Goal: Obtain resource: Download file/media

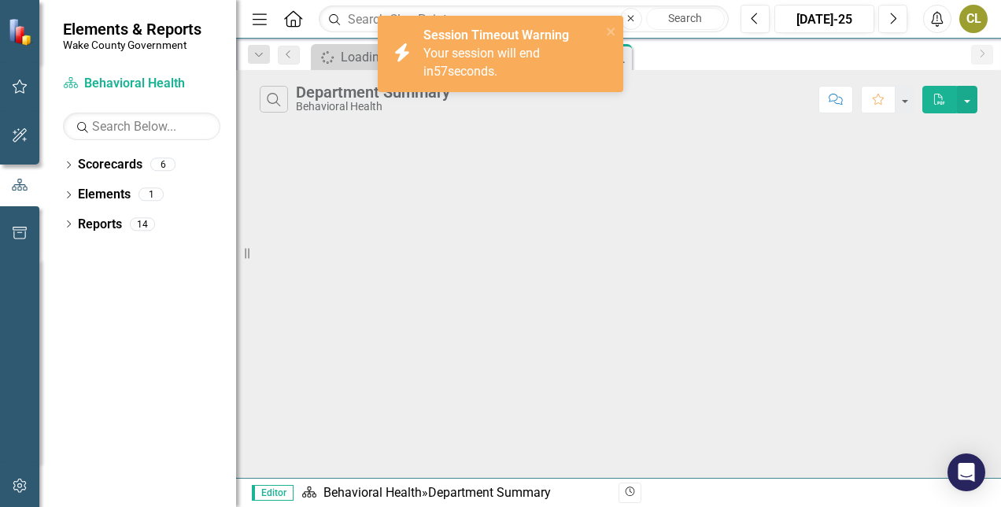
click at [540, 55] on span "Your session will end in 57 seconds." at bounding box center [481, 62] width 116 height 33
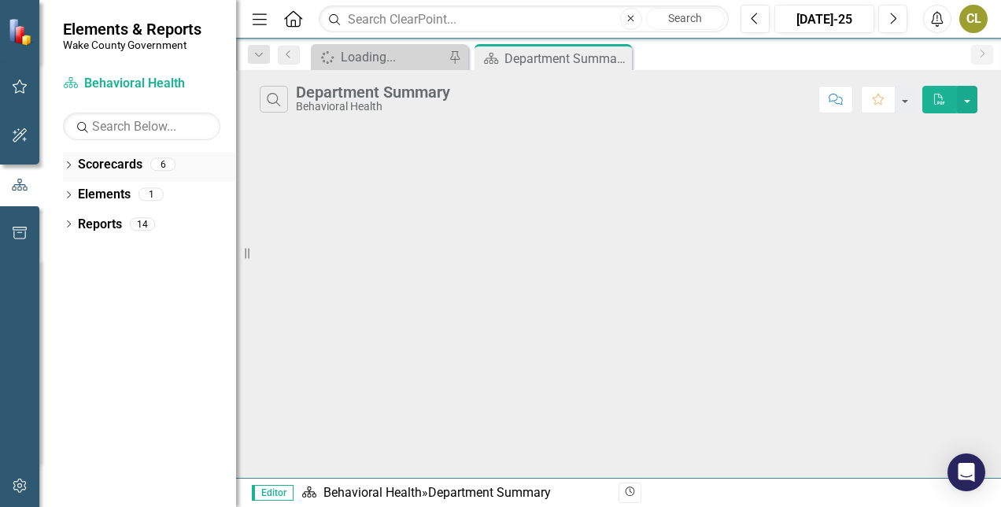
click at [124, 162] on link "Scorecards" at bounding box center [110, 165] width 65 height 18
click at [147, 83] on link "Scorecard Behavioral Health" at bounding box center [141, 84] width 157 height 18
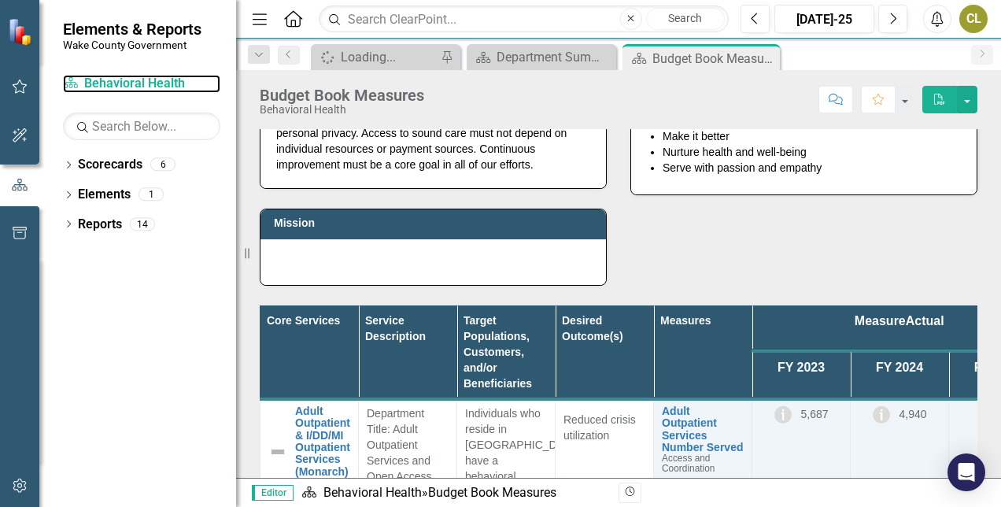
scroll to position [91, 0]
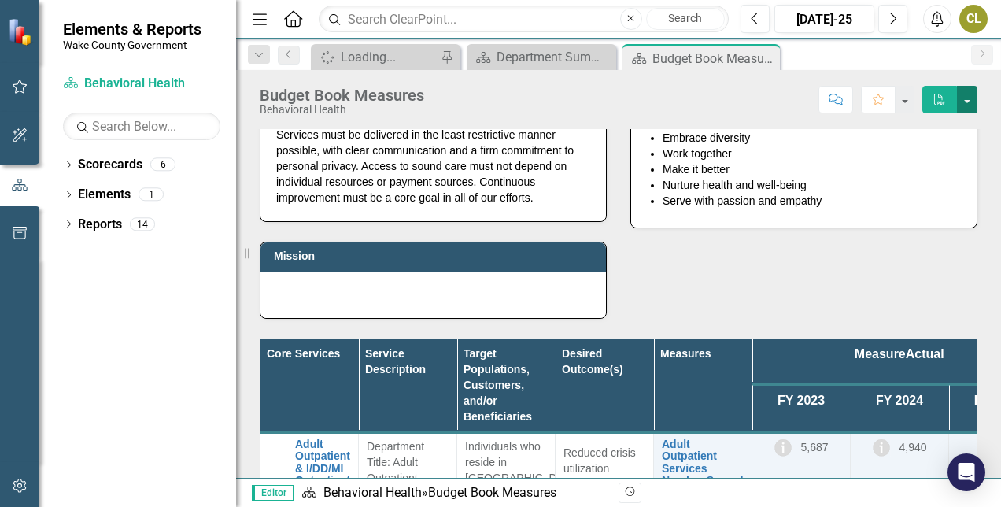
click at [973, 101] on button "button" at bounding box center [967, 100] width 20 height 28
click at [982, 312] on div "Vision The dignity and well-being of every person is paramount. To that end, we…" at bounding box center [618, 395] width 765 height 755
click at [977, 94] on div "Budget Book Measures Behavioral Health Score: N/A Jul-25 Completed Comment Favo…" at bounding box center [618, 93] width 765 height 47
click at [972, 100] on button "button" at bounding box center [967, 100] width 20 height 28
click at [916, 167] on link "PDF Export to PDF" at bounding box center [912, 159] width 127 height 29
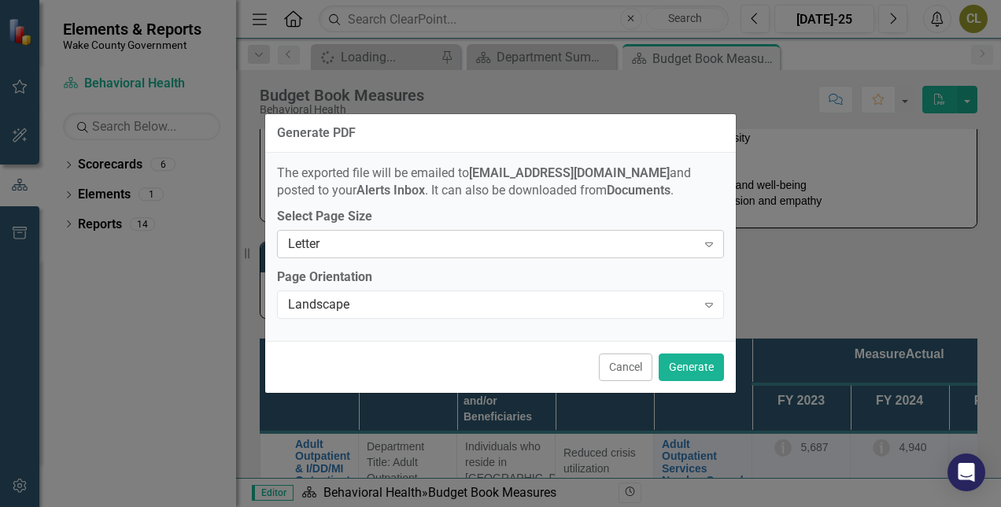
click at [540, 248] on div "Letter" at bounding box center [492, 244] width 408 height 18
click at [460, 302] on div "Landscape" at bounding box center [492, 305] width 408 height 18
click at [689, 368] on button "Generate" at bounding box center [691, 367] width 65 height 28
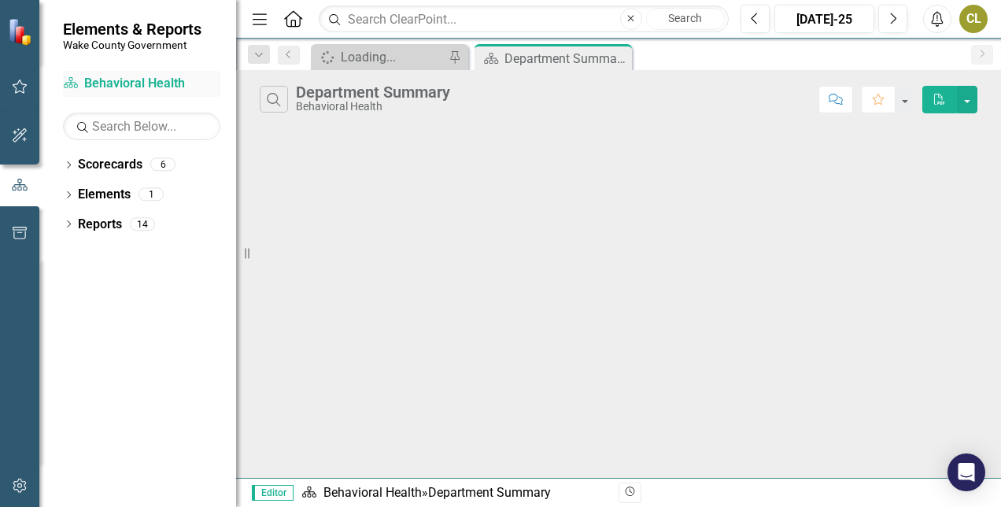
click at [161, 87] on link "Scorecard Behavioral Health" at bounding box center [141, 84] width 157 height 18
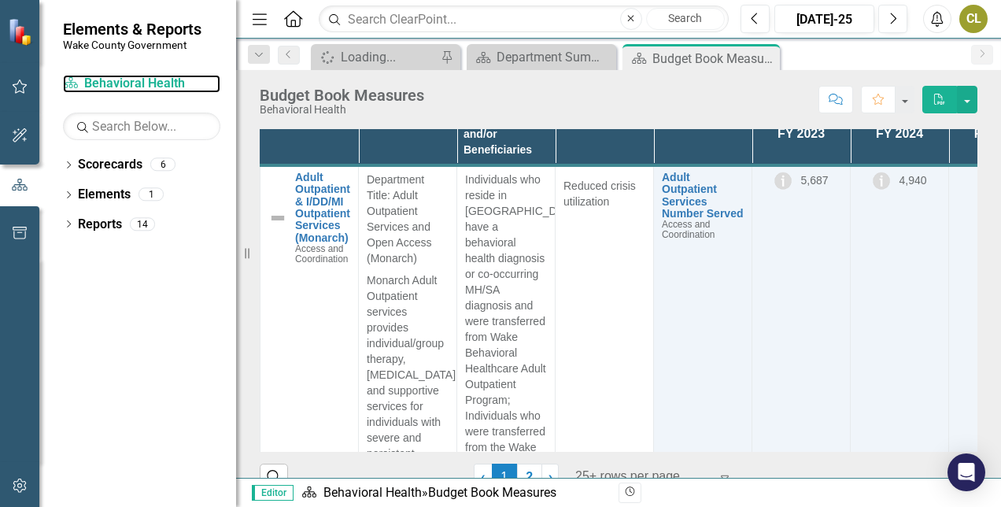
scroll to position [400, 0]
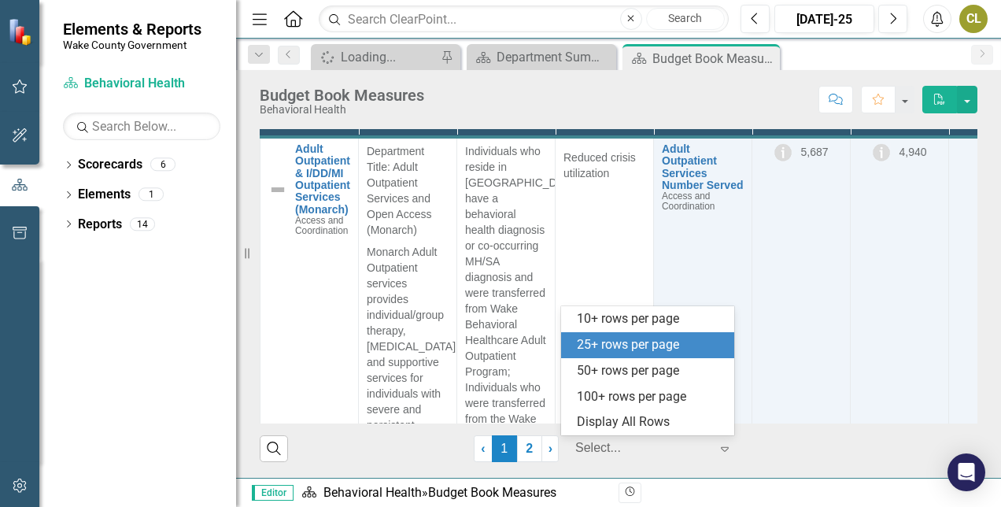
click at [630, 453] on div at bounding box center [642, 448] width 134 height 21
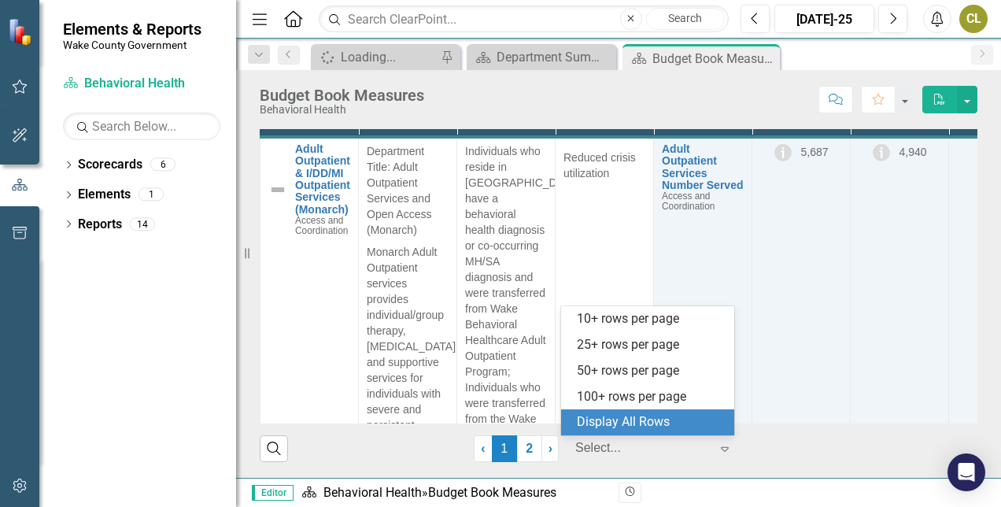
click at [615, 417] on div "Display All Rows" at bounding box center [651, 422] width 148 height 18
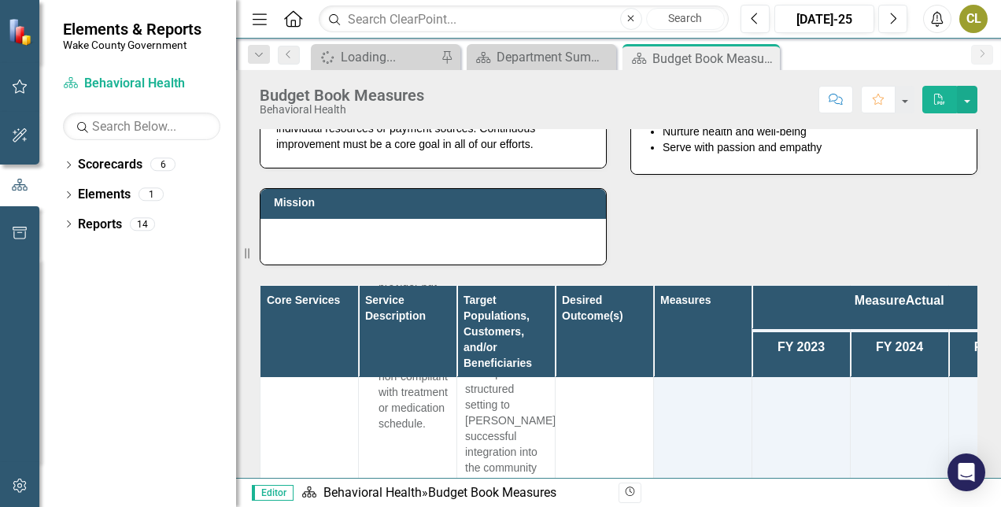
scroll to position [116, 0]
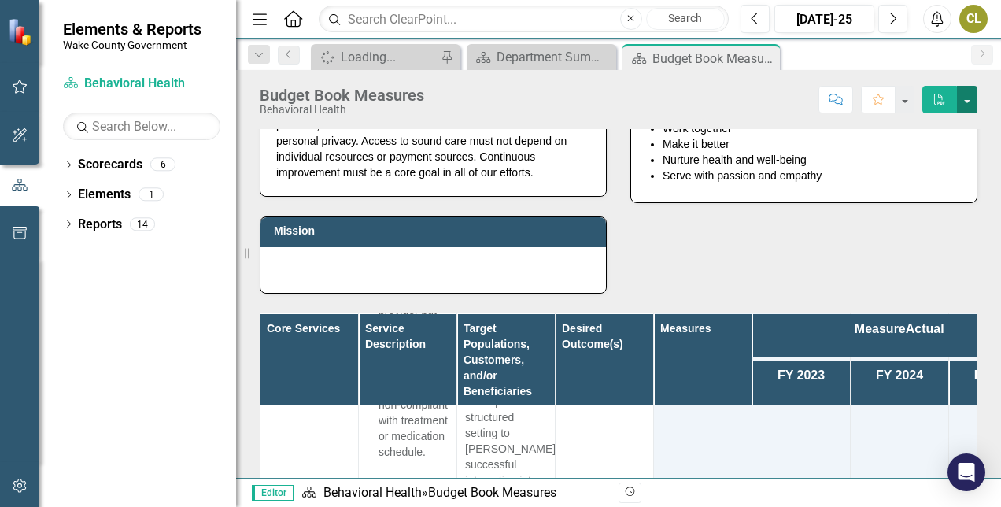
click at [968, 104] on button "button" at bounding box center [967, 100] width 20 height 28
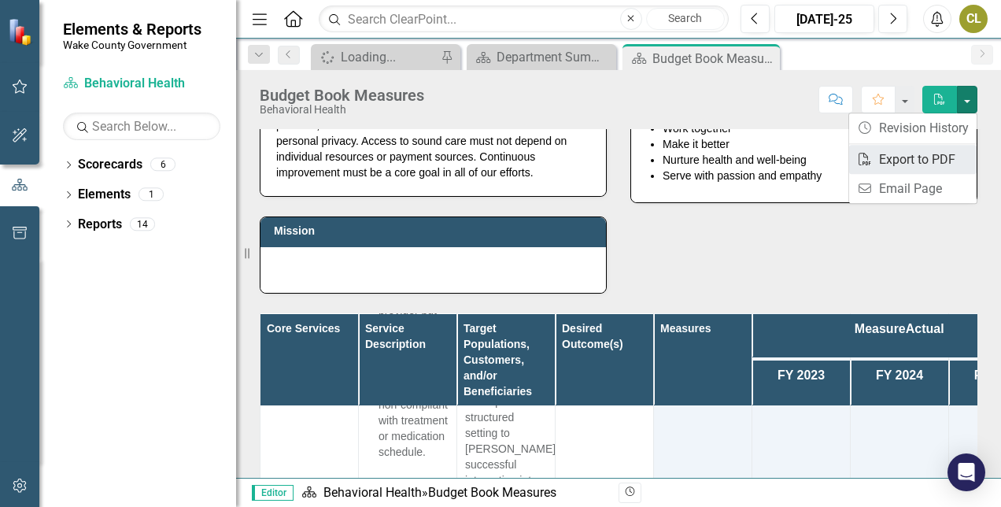
click at [896, 158] on link "PDF Export to PDF" at bounding box center [912, 159] width 127 height 29
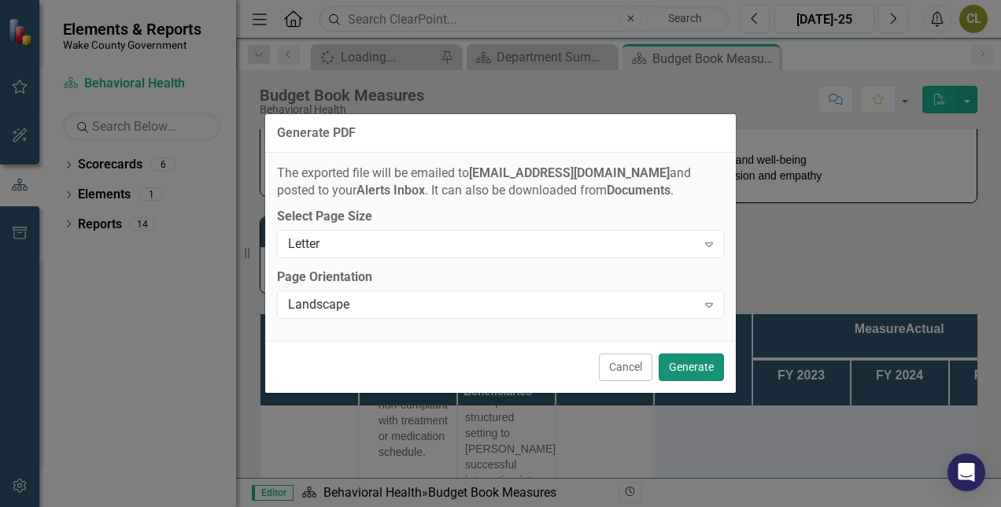
click at [680, 359] on button "Generate" at bounding box center [691, 367] width 65 height 28
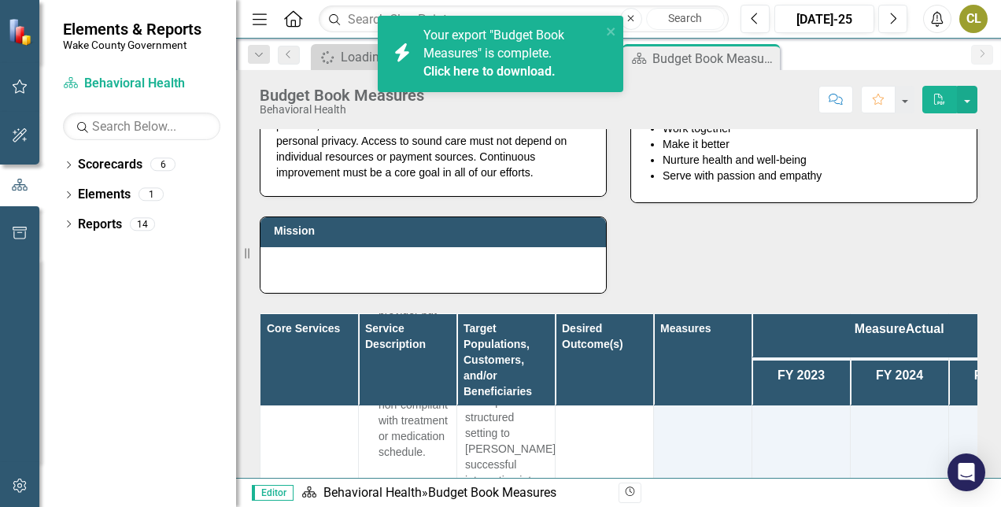
click at [482, 75] on link "Click here to download." at bounding box center [489, 71] width 132 height 15
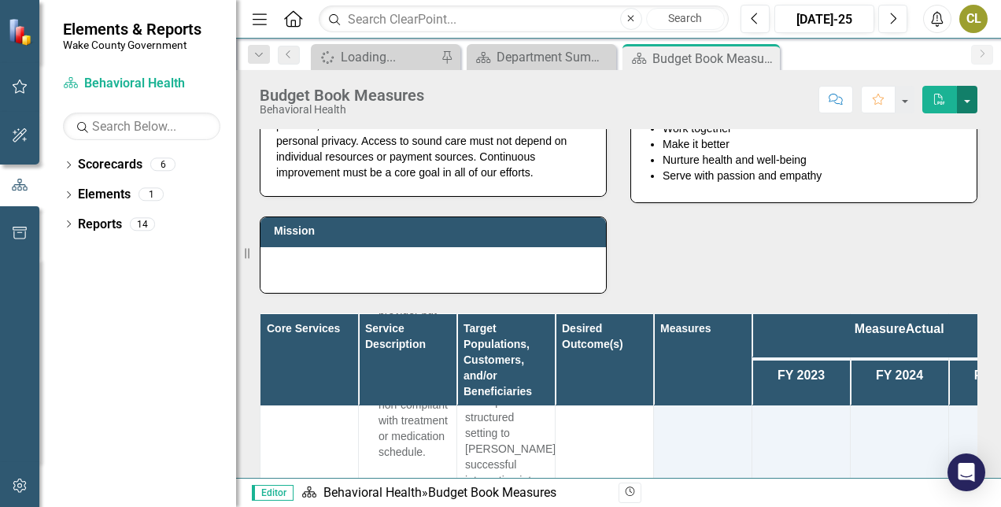
click at [973, 98] on button "button" at bounding box center [967, 100] width 20 height 28
